Goal: Check status

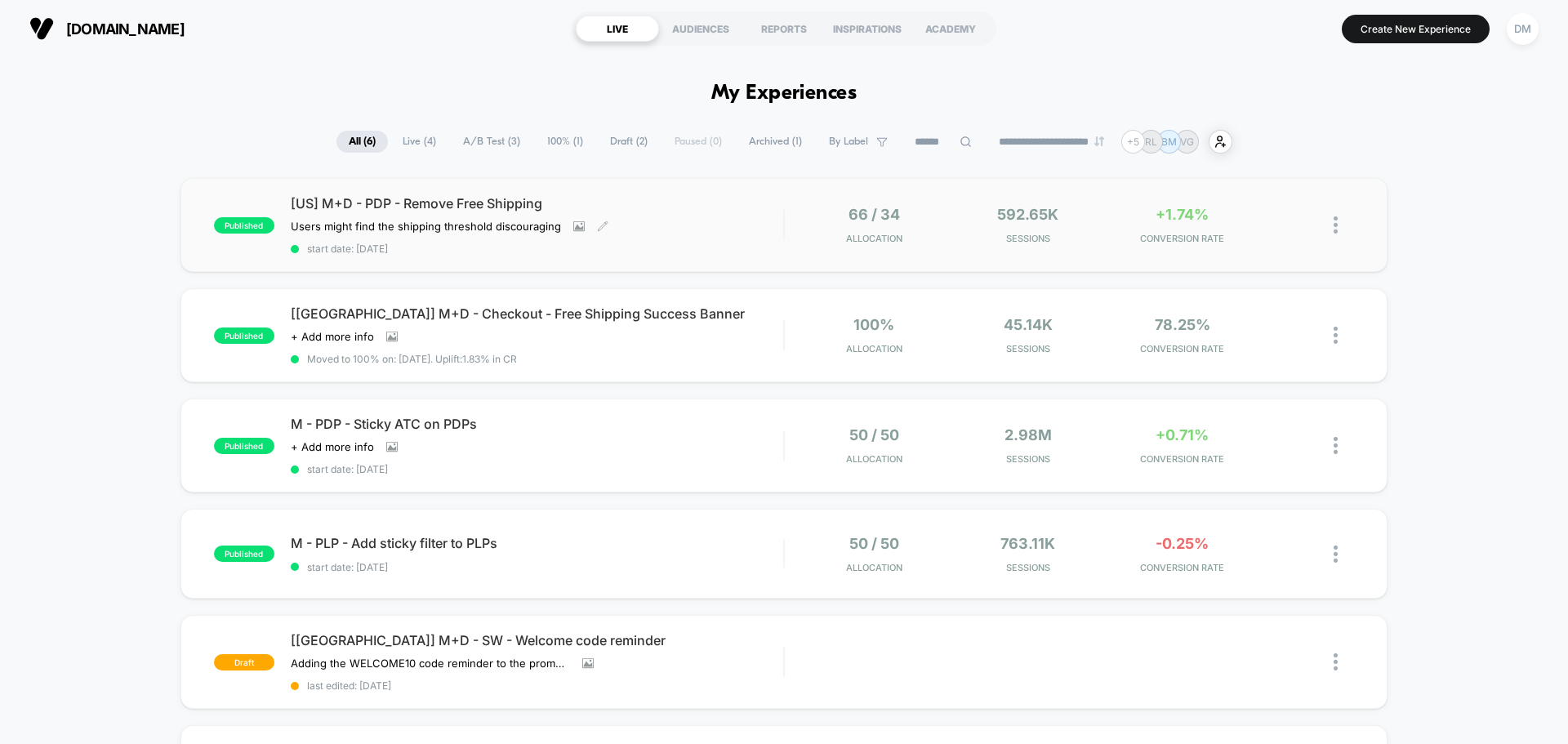
click at [669, 218] on div "[US] M+D - PDP - Remove Free Shipping Users might find the shipping threshold d…" at bounding box center [537, 224] width 492 height 59
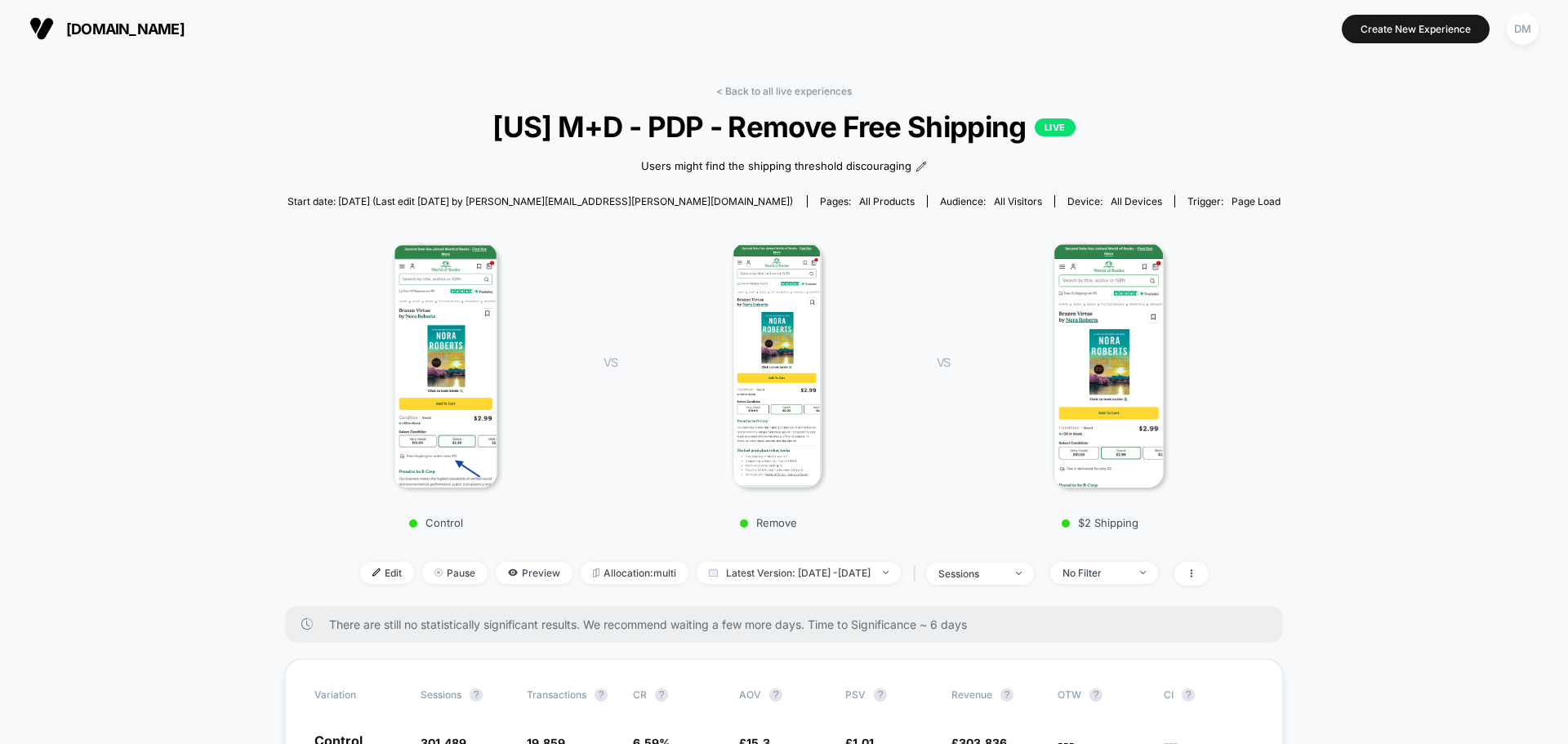
click at [882, 124] on span "[US] M+D - PDP - Remove Free Shipping LIVE" at bounding box center [784, 127] width 894 height 35
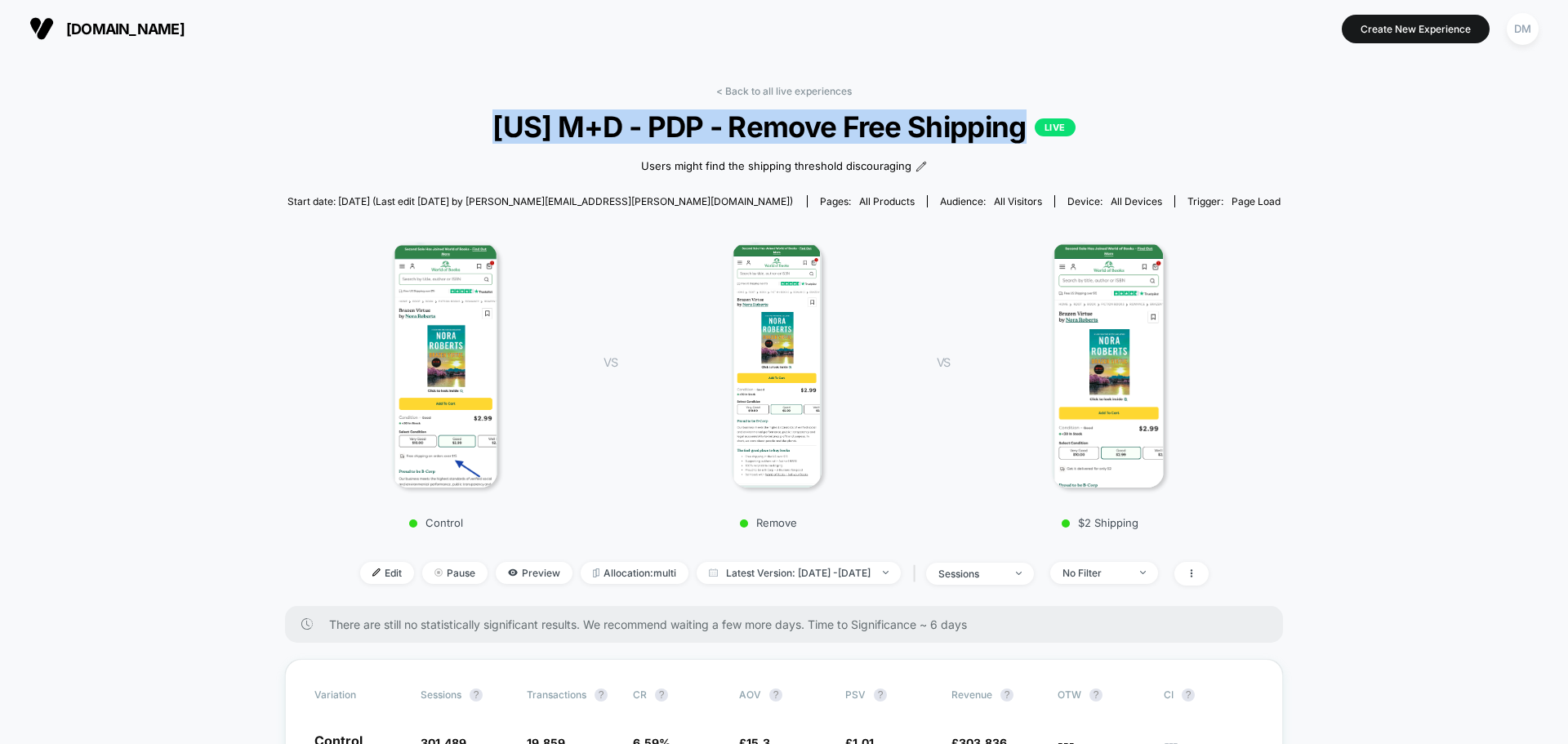
click at [882, 124] on span "[US] M+D - PDP - Remove Free Shipping LIVE" at bounding box center [784, 127] width 894 height 35
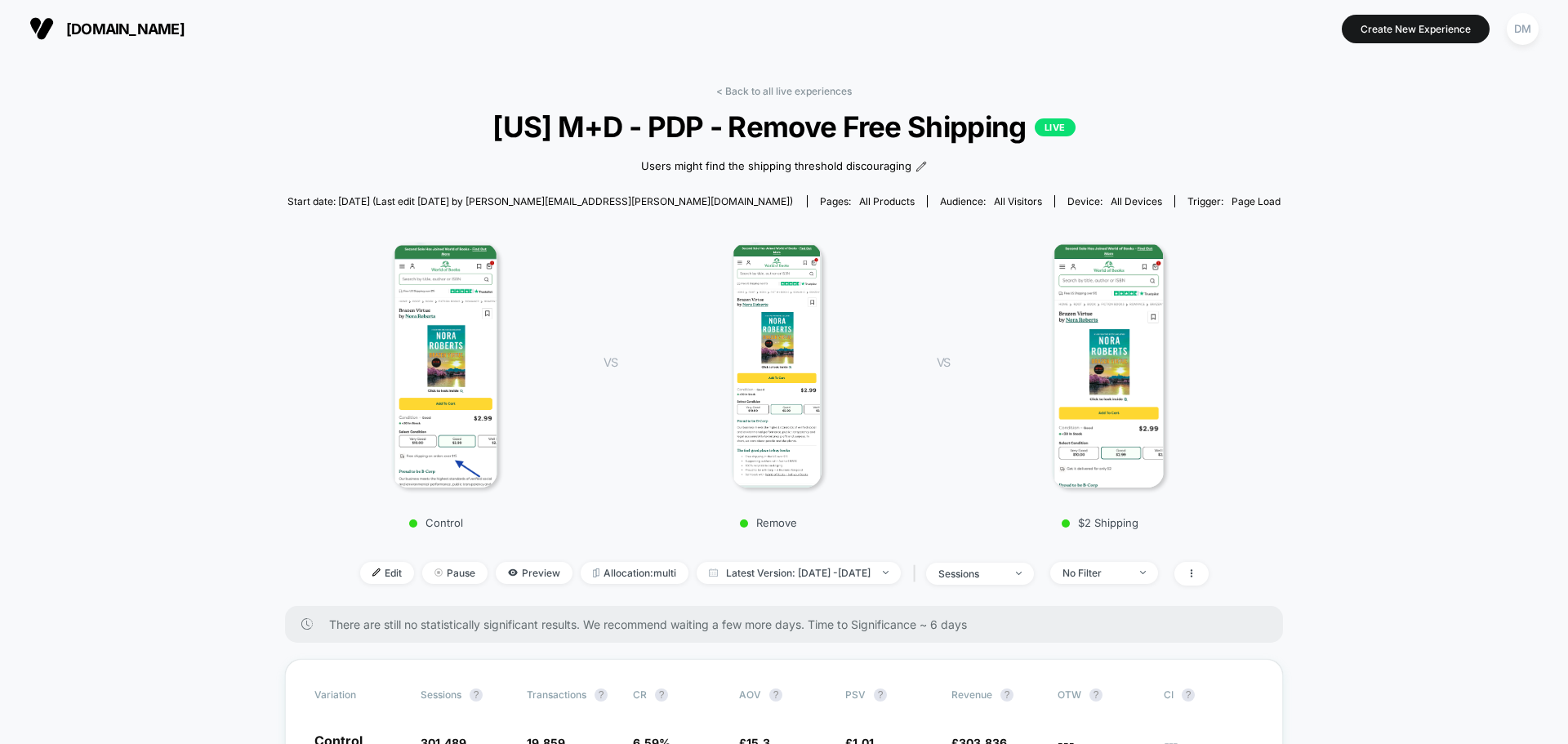
click at [1102, 130] on span "[US] M+D - PDP - Remove Free Shipping LIVE" at bounding box center [784, 127] width 894 height 35
click at [748, 132] on span "[US] M+D - PDP - Remove Free Shipping LIVE" at bounding box center [784, 127] width 894 height 35
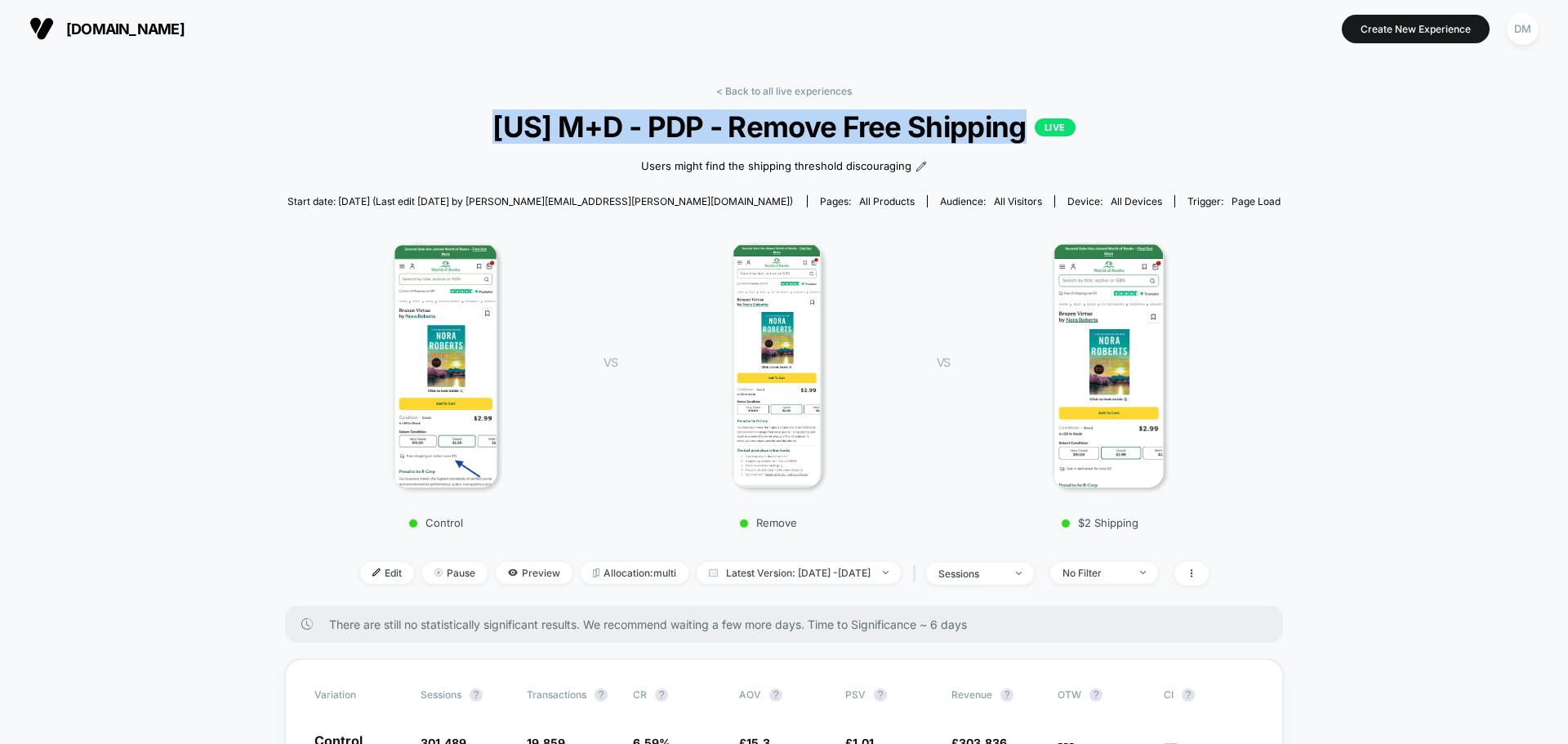
click at [748, 132] on span "[US] M+D - PDP - Remove Free Shipping LIVE" at bounding box center [784, 127] width 894 height 35
click at [685, 132] on span "[US] M+D - PDP - Remove Free Shipping LIVE" at bounding box center [784, 127] width 894 height 35
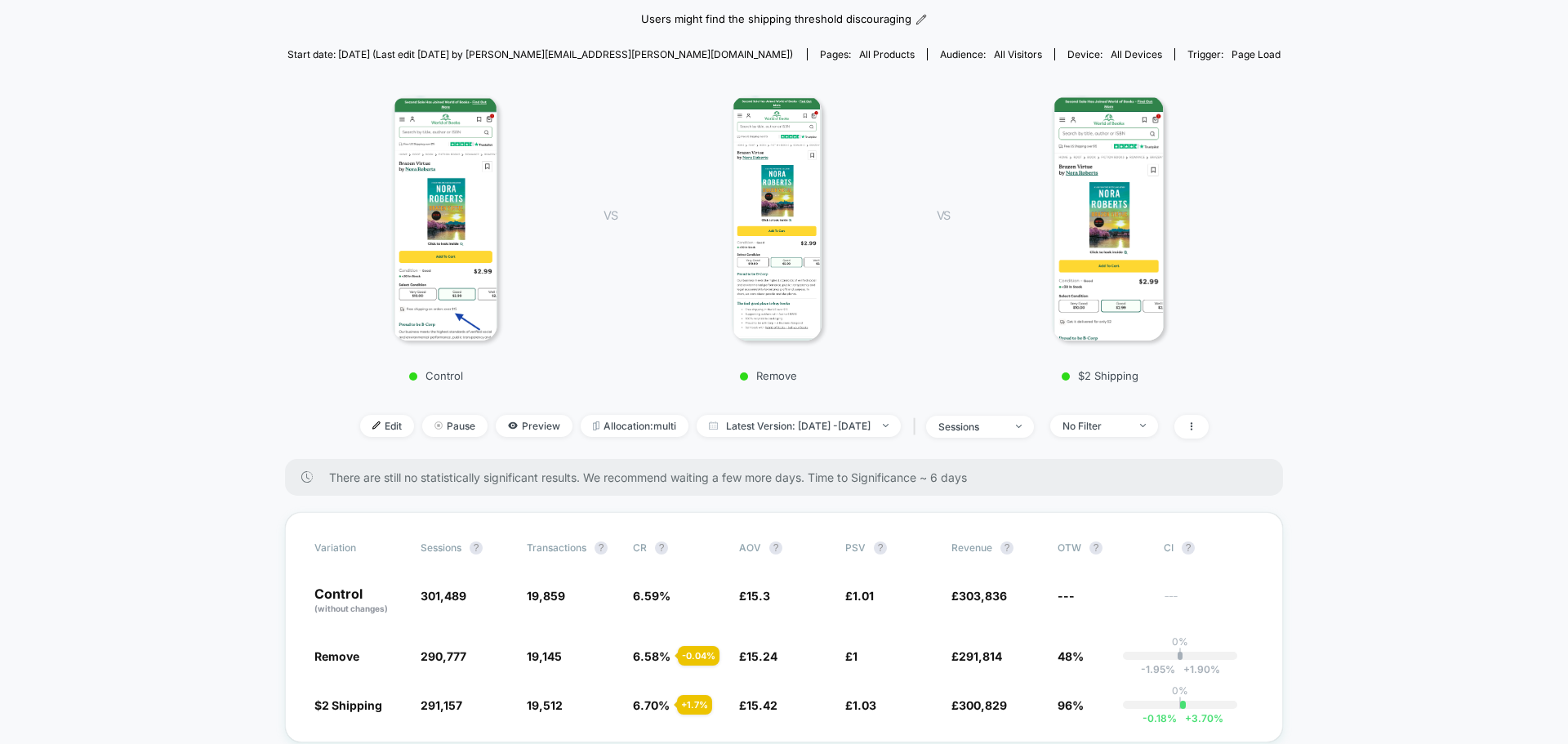
scroll to position [82, 0]
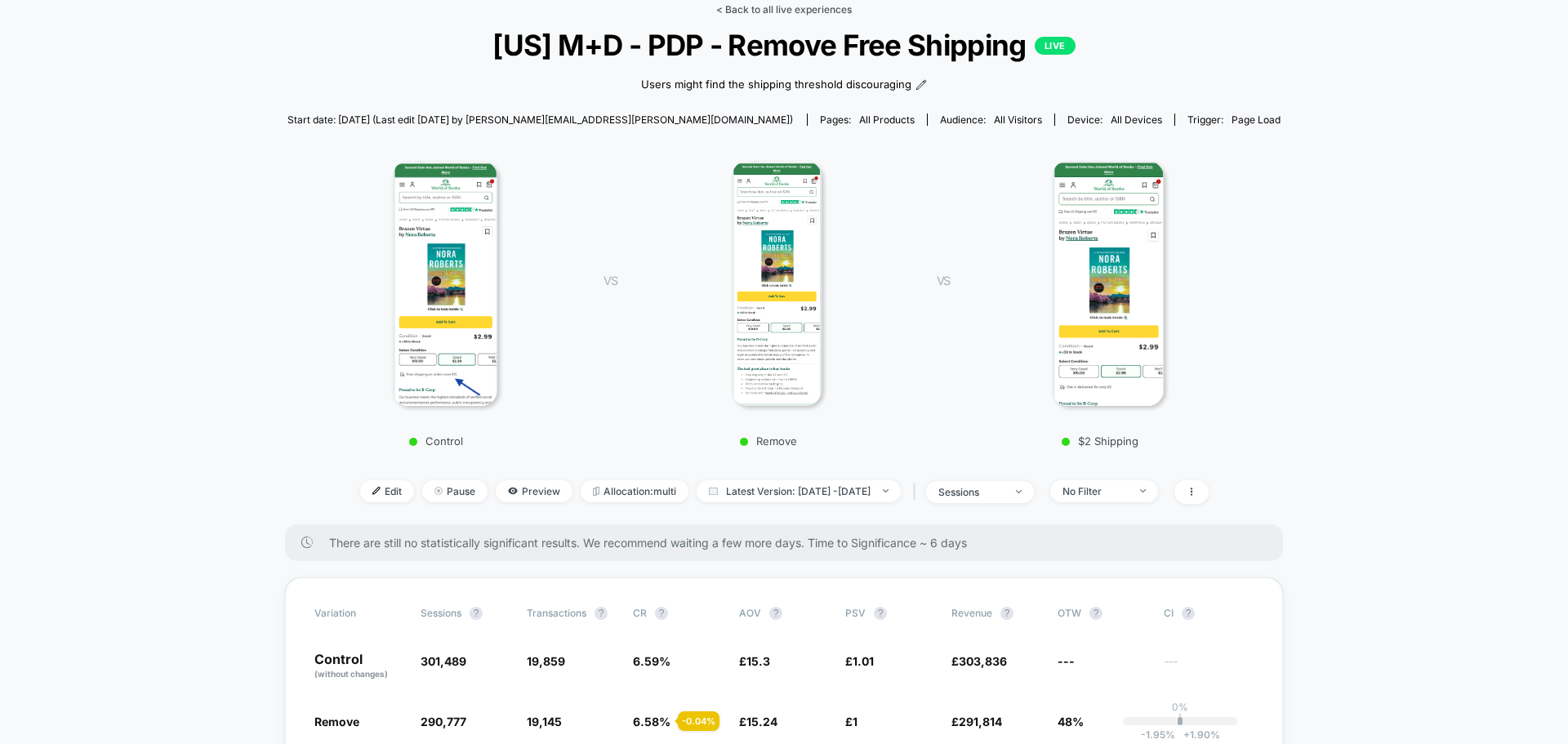
click at [788, 12] on link "< Back to all live experiences" at bounding box center [783, 9] width 136 height 12
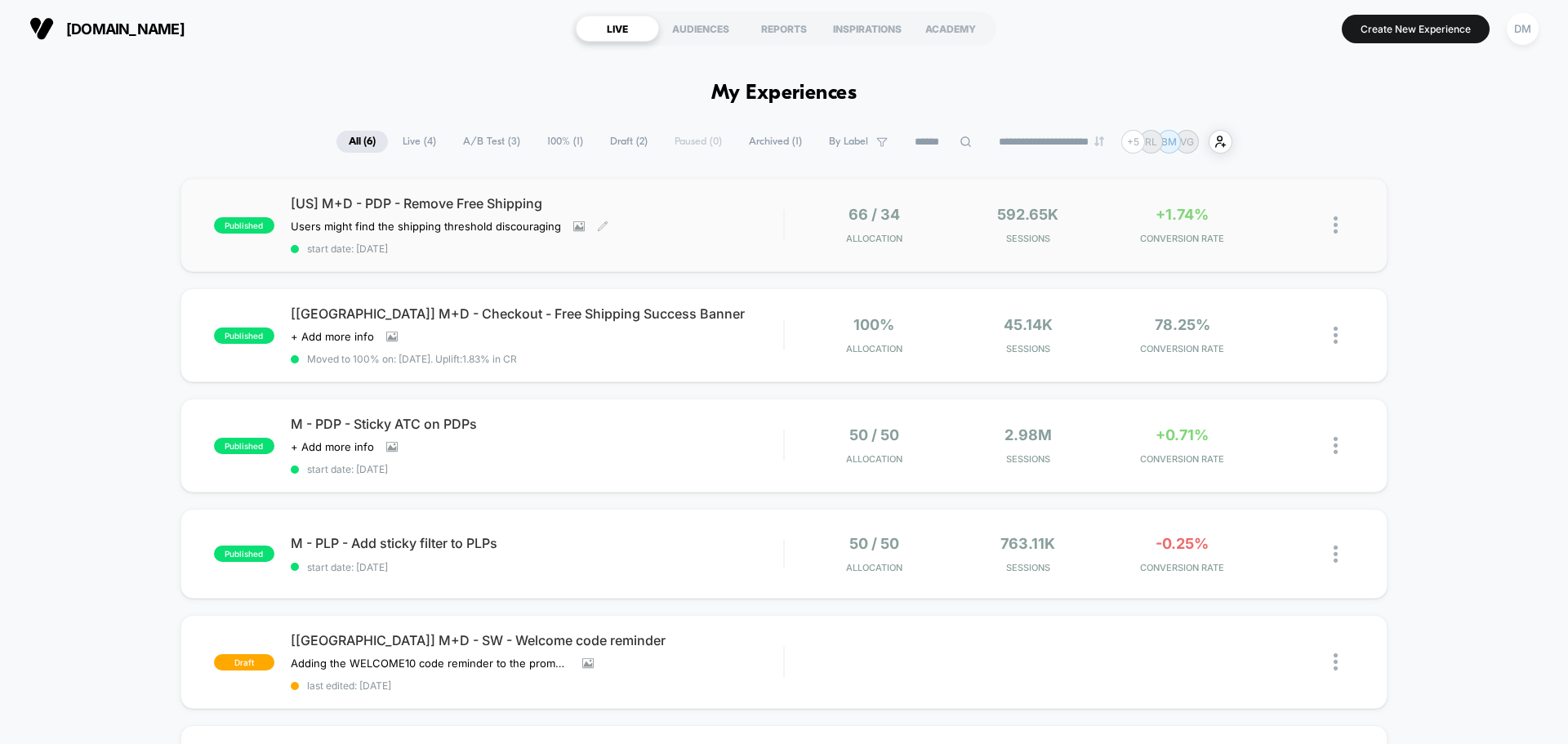
click at [685, 207] on span "[US] M+D - PDP - Remove Free Shipping" at bounding box center [537, 203] width 492 height 16
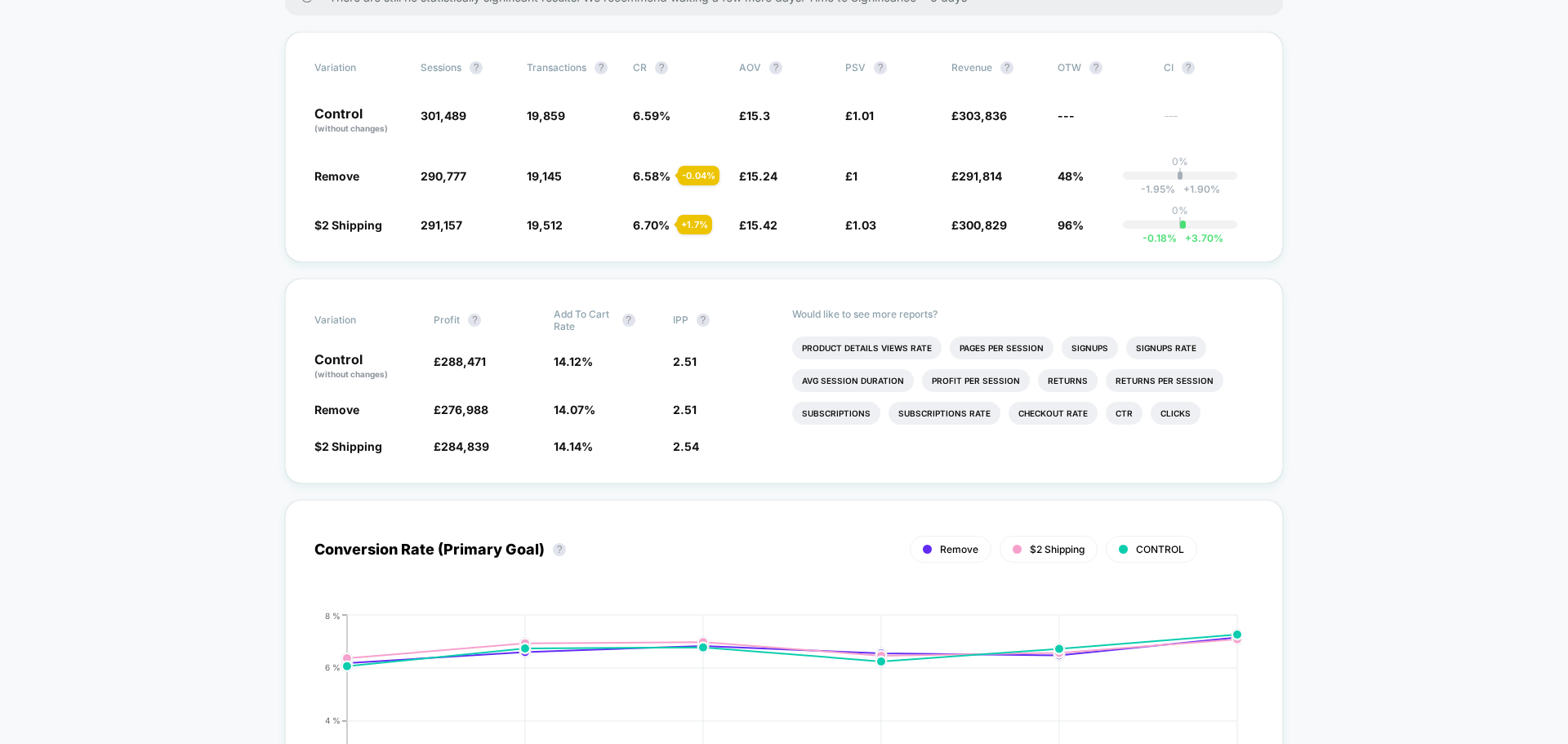
scroll to position [654, 0]
